Goal: Information Seeking & Learning: Learn about a topic

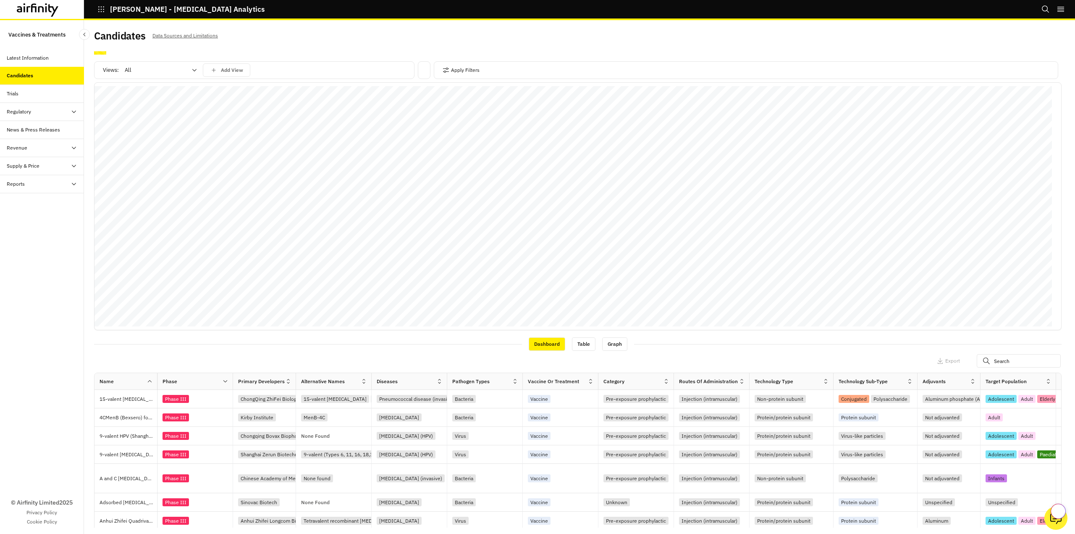
click at [188, 70] on div "All" at bounding box center [155, 69] width 72 height 13
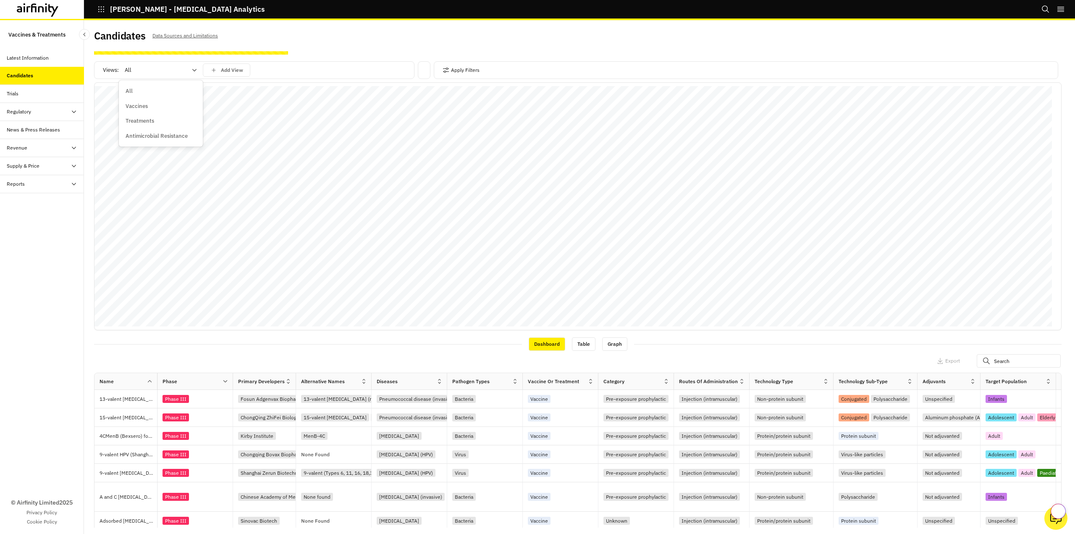
click at [150, 107] on div "Vaccines" at bounding box center [161, 106] width 71 height 8
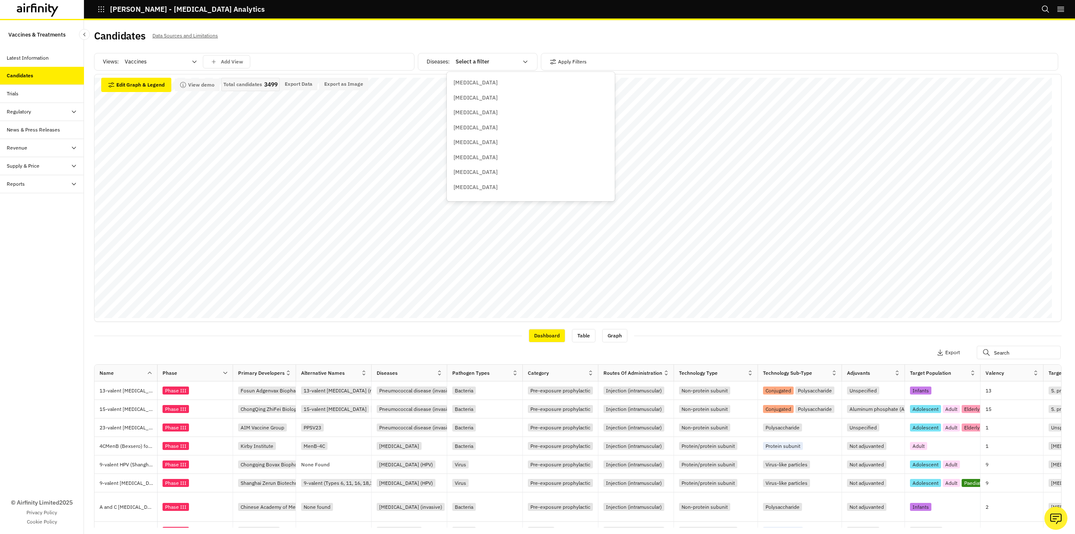
click at [525, 63] on icon at bounding box center [525, 61] width 7 height 7
click at [484, 187] on p "Clostridioides difficile" at bounding box center [493, 188] width 79 height 8
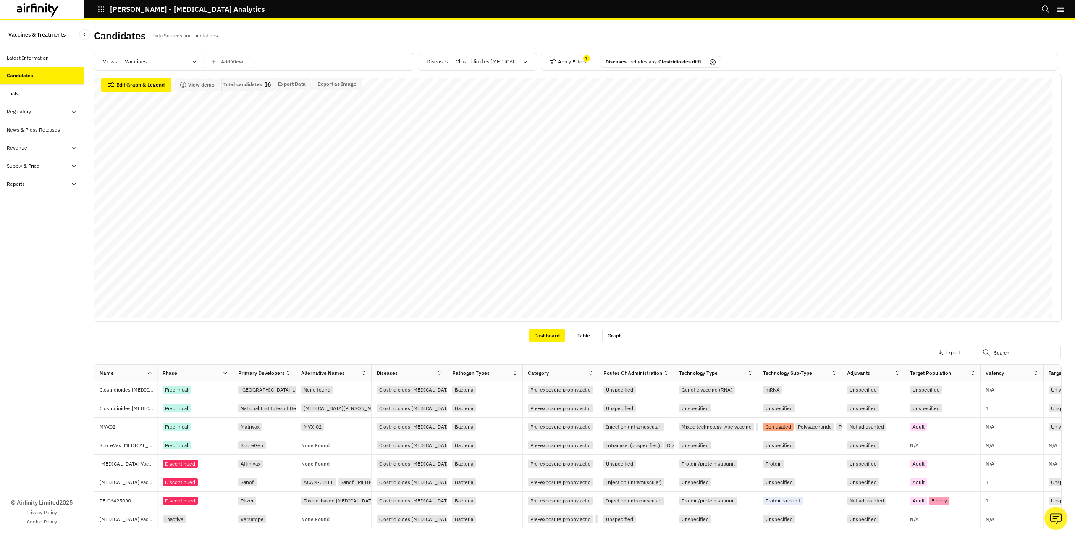
scroll to position [0, 0]
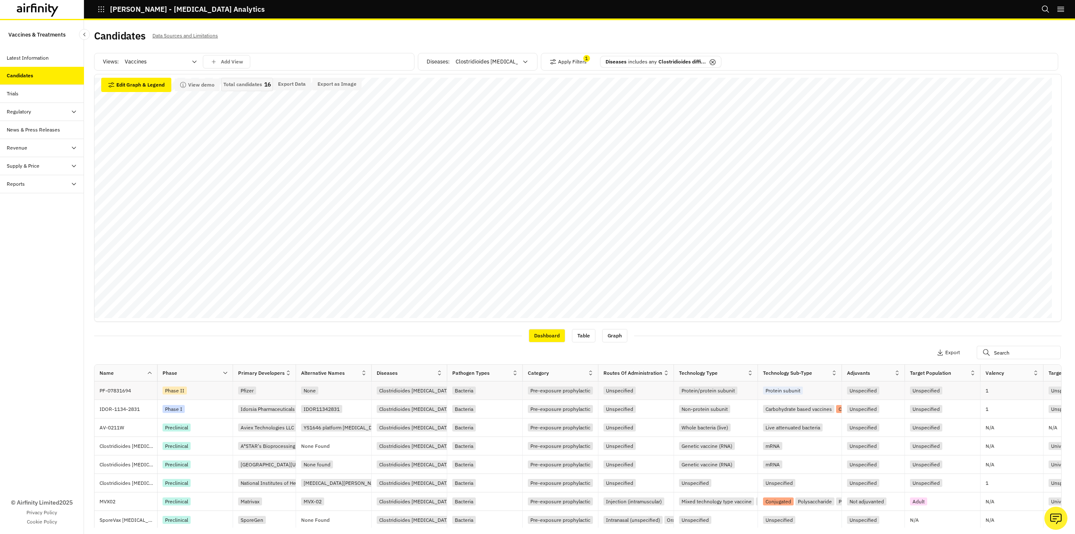
click at [171, 390] on div "Phase II" at bounding box center [175, 390] width 24 height 8
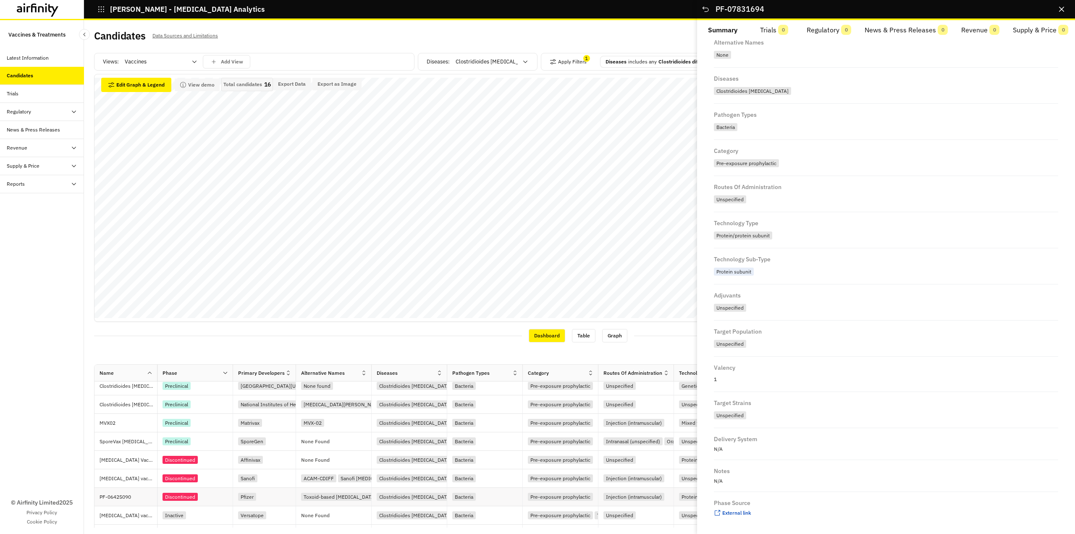
scroll to position [84, 0]
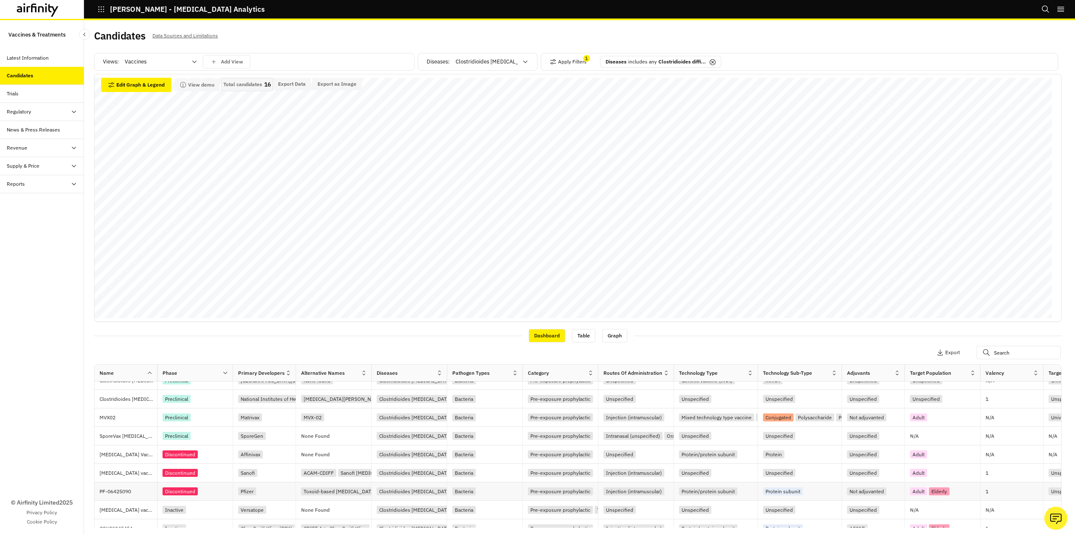
click at [192, 492] on div "Discontinued" at bounding box center [180, 491] width 35 height 8
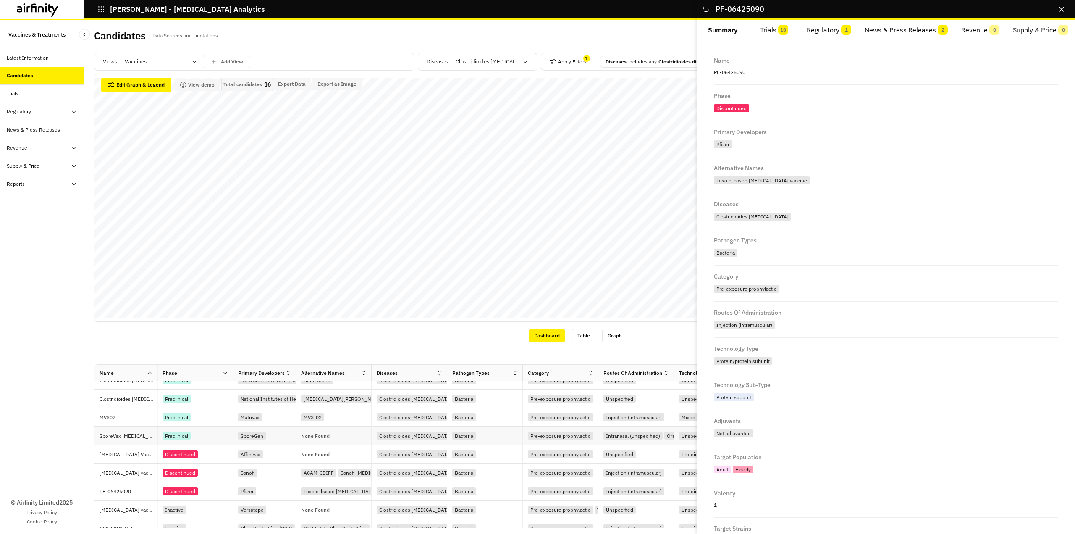
scroll to position [0, 0]
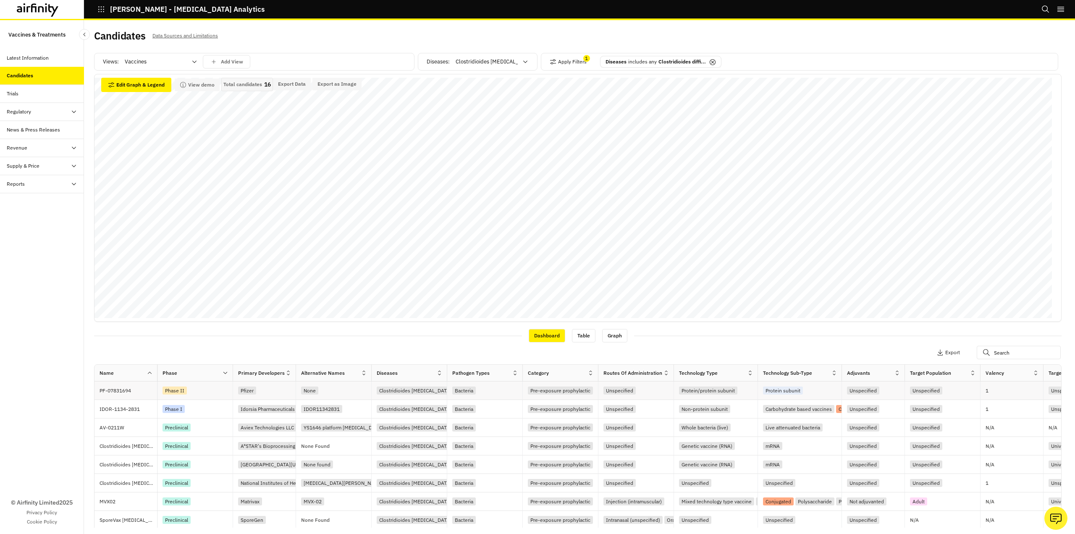
click at [176, 392] on div "Phase II" at bounding box center [175, 390] width 24 height 8
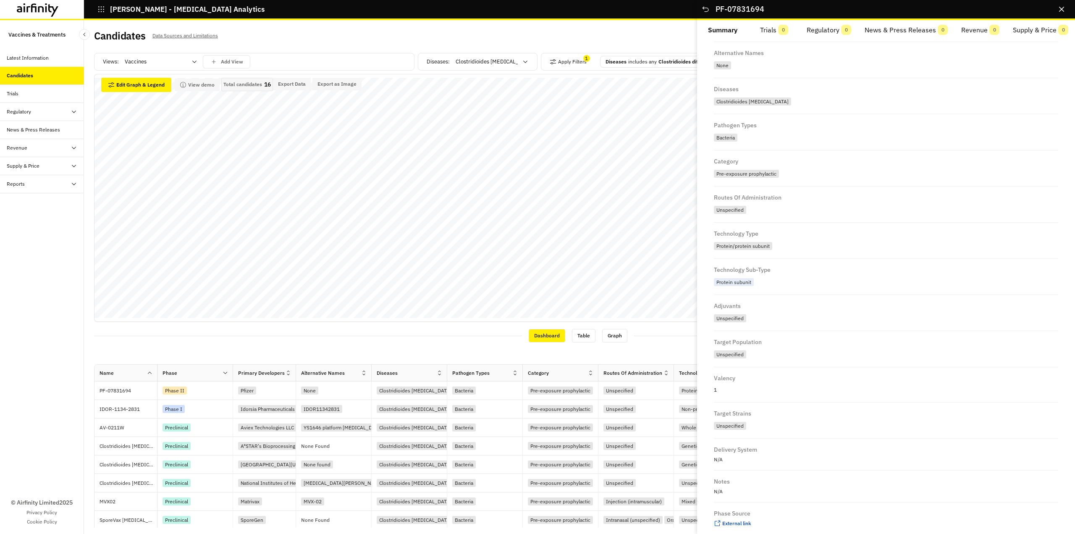
scroll to position [126, 0]
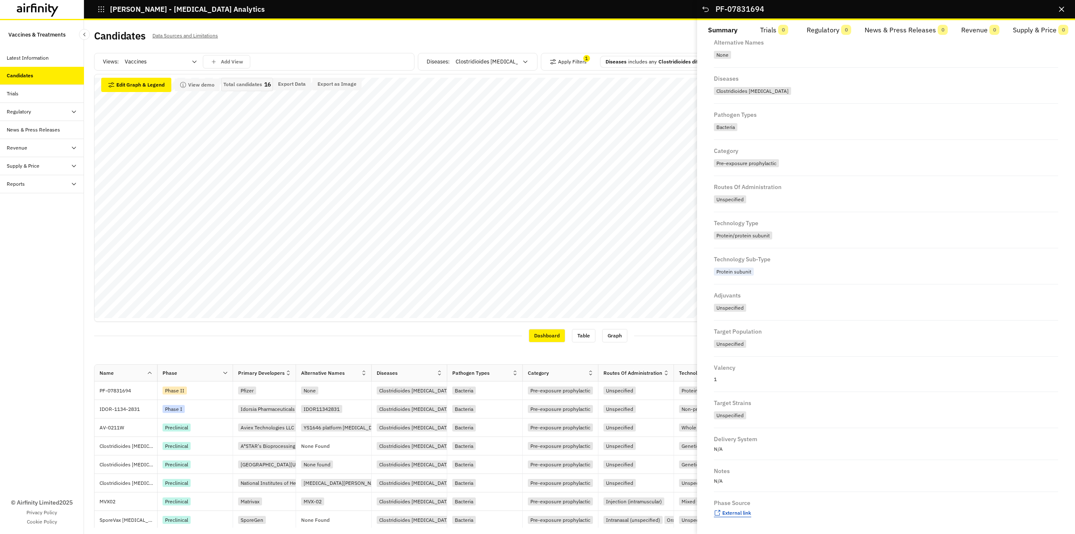
click at [746, 513] on span "External link" at bounding box center [737, 513] width 29 height 6
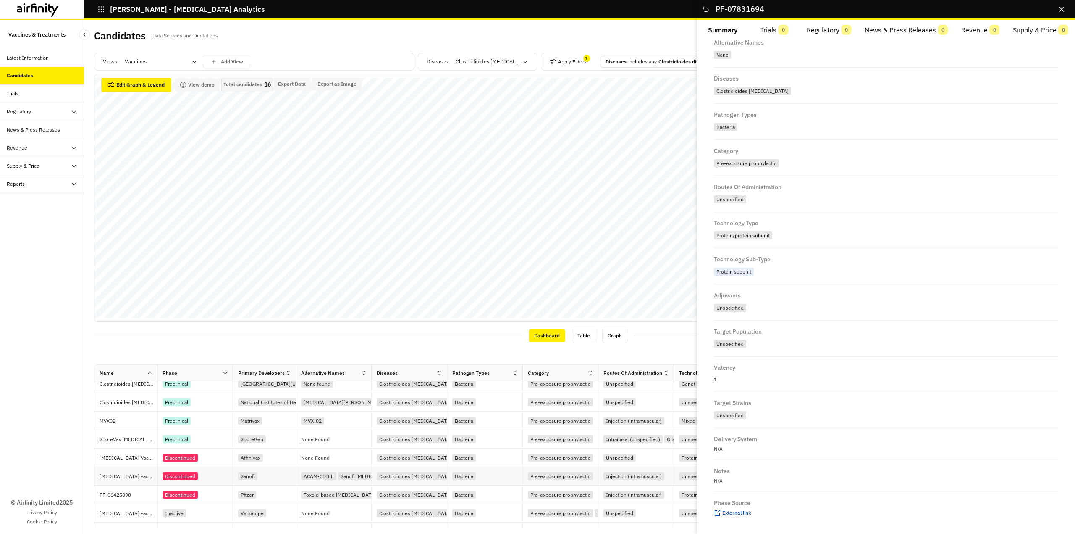
scroll to position [84, 0]
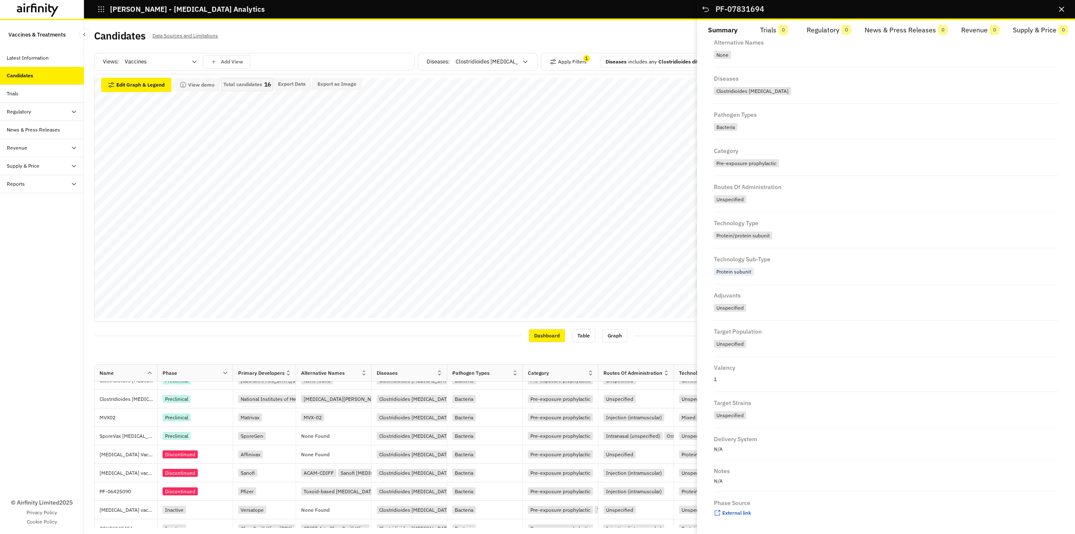
click at [227, 375] on icon at bounding box center [225, 373] width 6 height 6
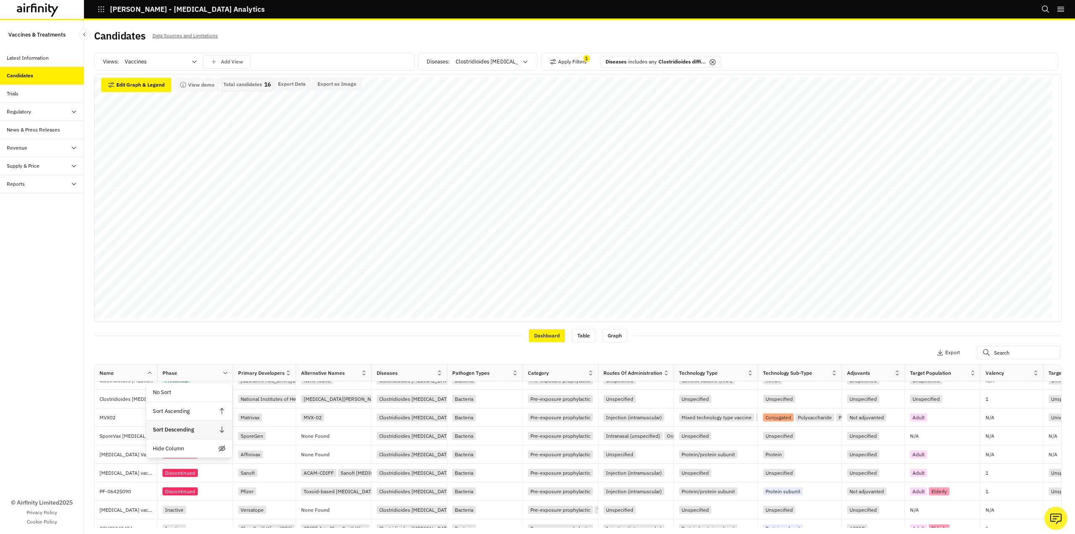
click at [193, 432] on div "Sort Descending" at bounding box center [189, 429] width 86 height 19
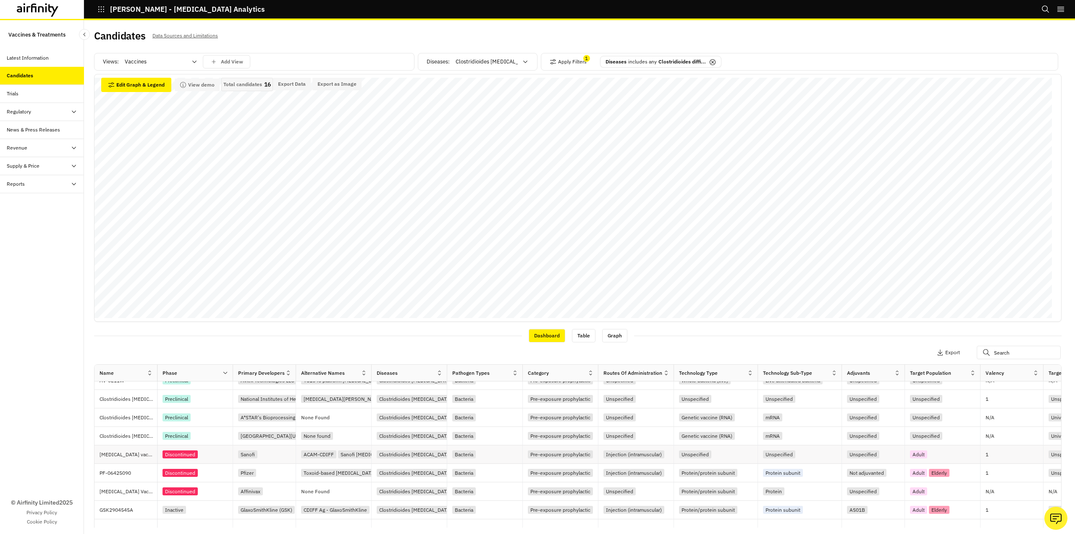
scroll to position [0, 0]
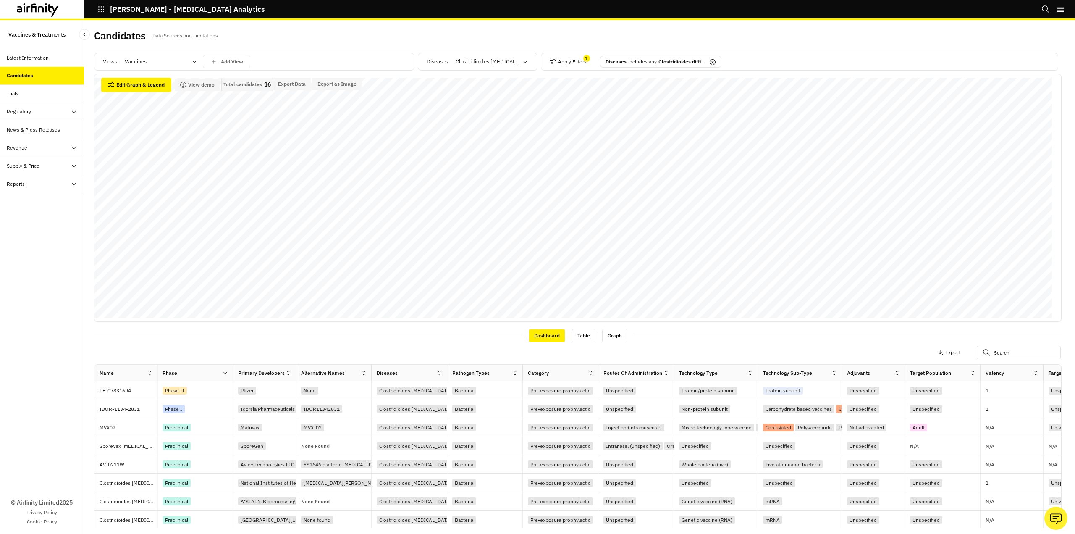
click at [218, 373] on div "Phase" at bounding box center [190, 373] width 65 height 10
click at [255, 344] on div "Apply Filters 1 Columns Export" at bounding box center [578, 353] width 968 height 22
click at [228, 370] on icon at bounding box center [225, 373] width 6 height 6
click at [198, 433] on div "Sort Descending" at bounding box center [189, 429] width 86 height 19
click at [224, 369] on div at bounding box center [227, 373] width 11 height 11
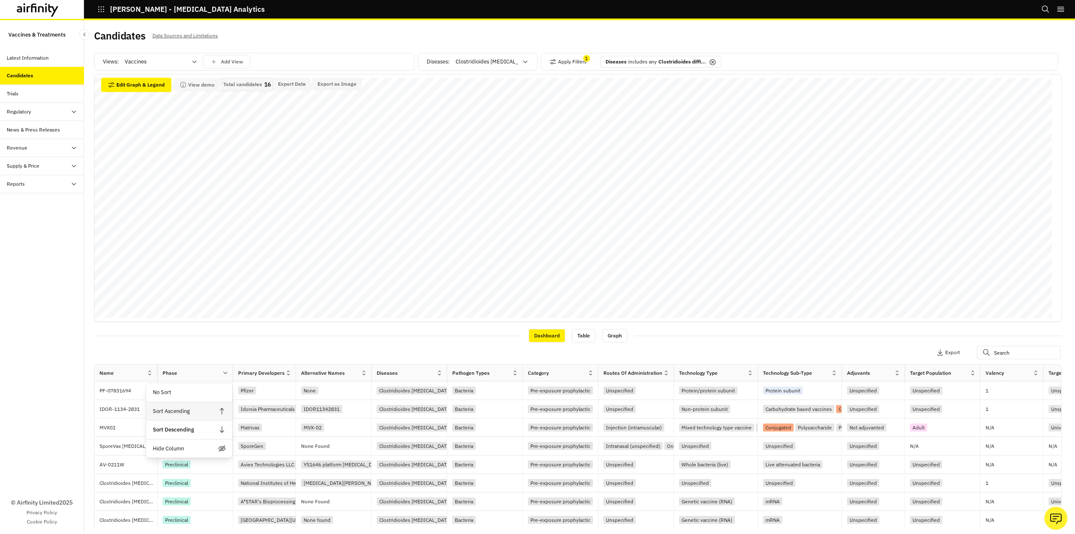
click at [186, 410] on div "Sort Ascending" at bounding box center [189, 411] width 86 height 19
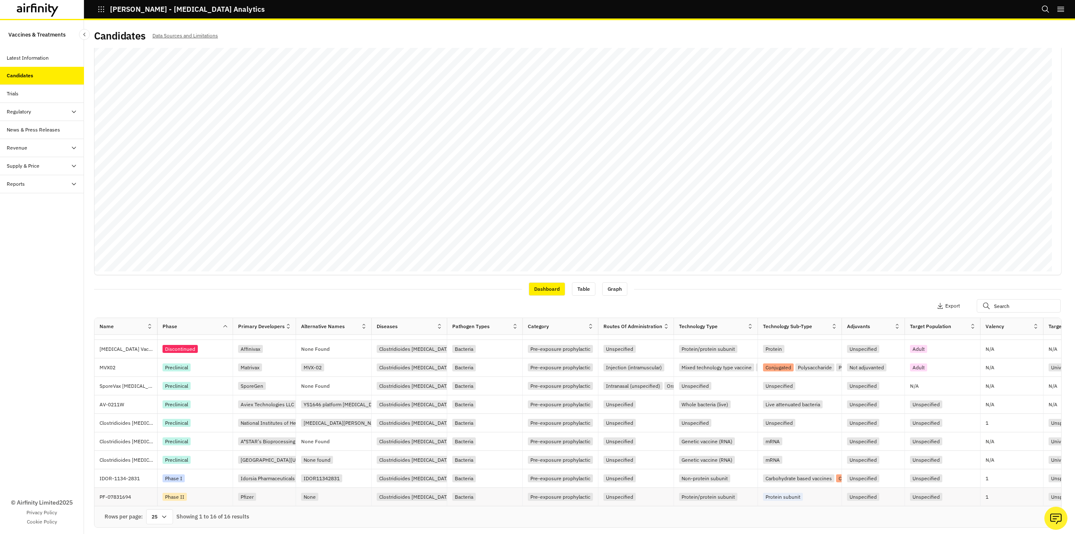
scroll to position [2, 0]
click at [165, 512] on icon at bounding box center [164, 514] width 7 height 7
click at [161, 421] on div "75" at bounding box center [160, 422] width 24 height 19
click at [301, 520] on div "Rows per page: 75 Showing 1 to 16 of 16 results" at bounding box center [578, 514] width 967 height 21
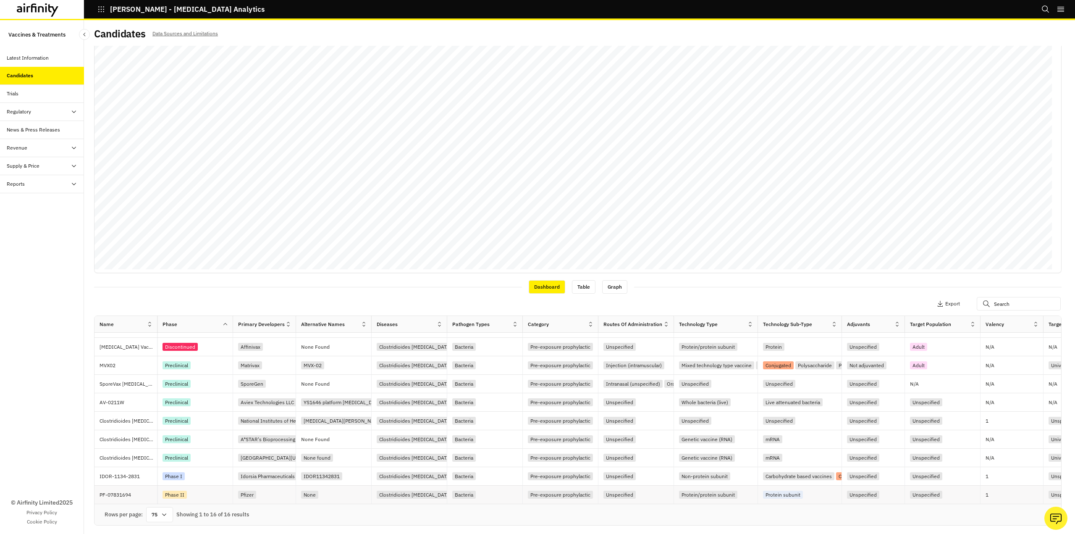
click at [137, 491] on p "PF-07831694" at bounding box center [129, 495] width 58 height 8
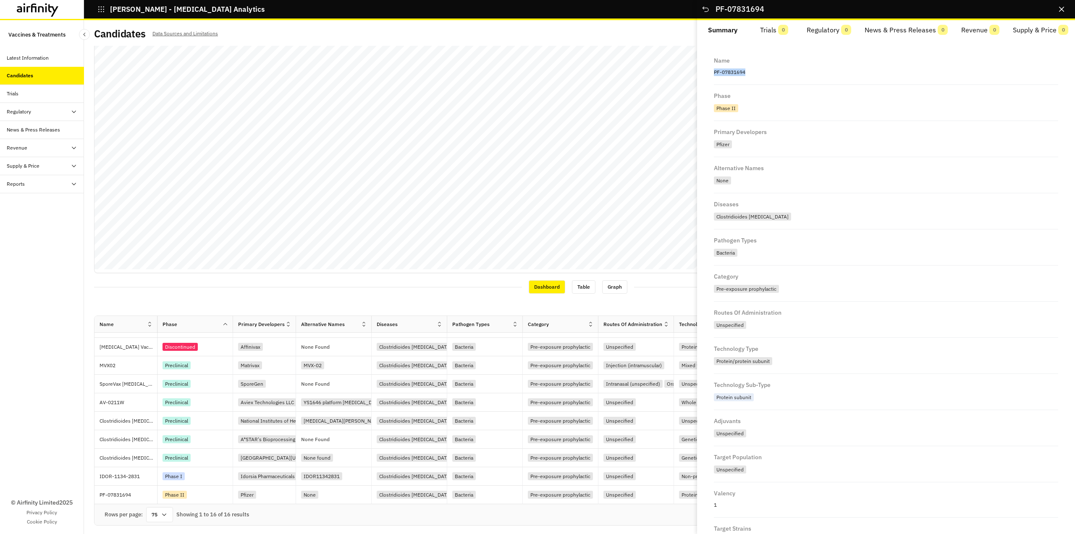
drag, startPoint x: 751, startPoint y: 73, endPoint x: 711, endPoint y: 76, distance: 39.6
click at [711, 76] on div "Name PF-07831694 Phase Phase II Primary Developers Pfizer Alternative Names Non…" at bounding box center [886, 350] width 358 height 600
copy p "PF-07831694"
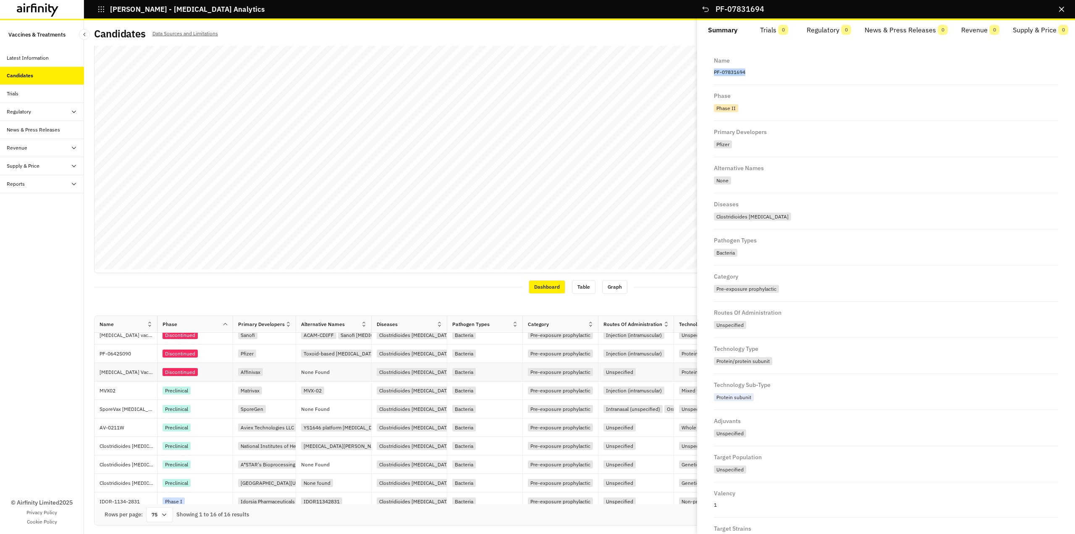
scroll to position [95, 0]
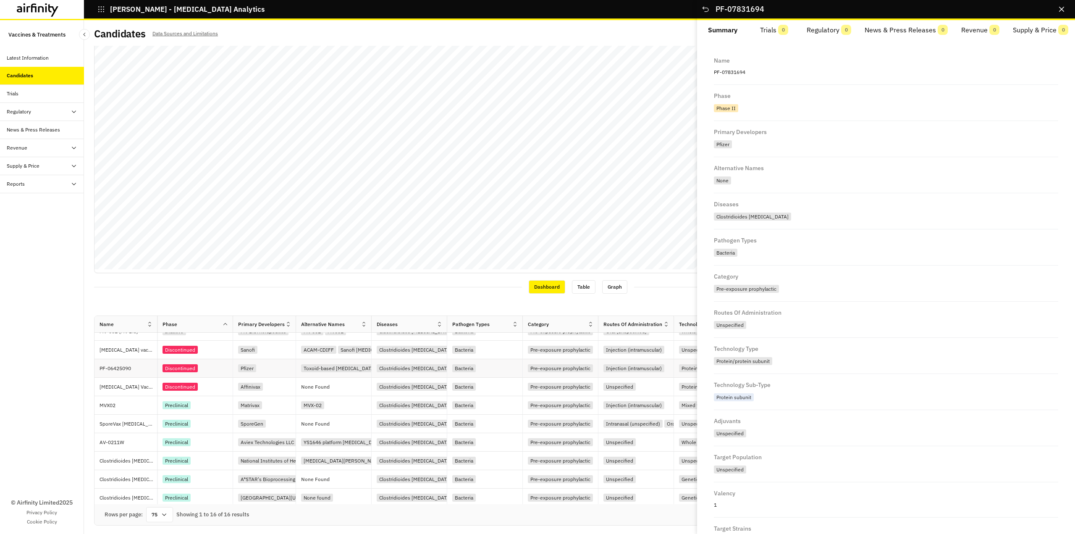
click at [138, 368] on p "PF-06425090" at bounding box center [129, 368] width 58 height 8
drag, startPoint x: 757, startPoint y: 72, endPoint x: 713, endPoint y: 82, distance: 44.8
click at [713, 82] on div "Name PF-06425090 Phase Discontinued Primary Developers Pfizer Alternative Names…" at bounding box center [886, 350] width 358 height 600
copy p "PF-06425090"
